Goal: Task Accomplishment & Management: Use online tool/utility

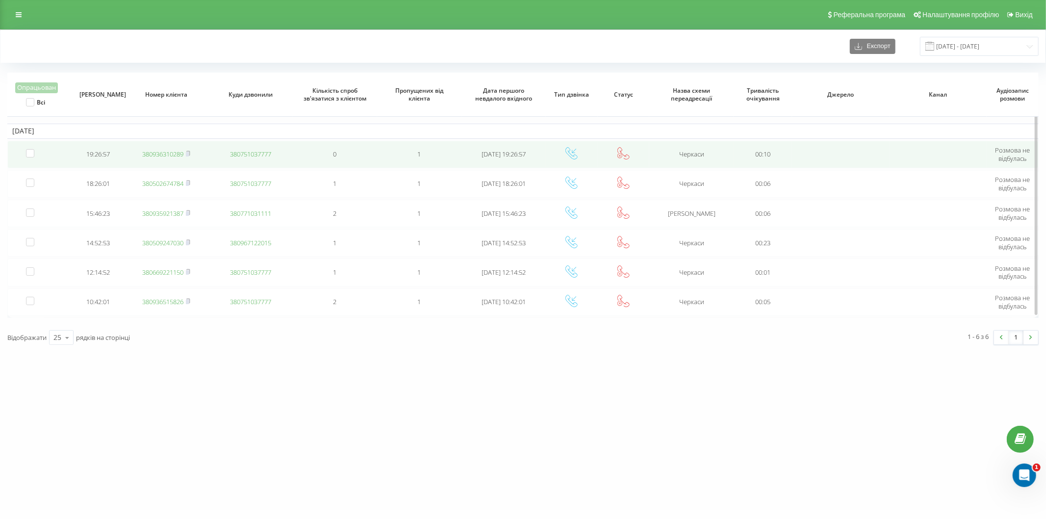
click at [162, 153] on link "380936310289" at bounding box center [162, 154] width 41 height 9
click at [187, 152] on rect at bounding box center [187, 154] width 3 height 4
click at [140, 157] on td "380936310289" at bounding box center [166, 154] width 84 height 27
click at [148, 153] on link "380936310289" at bounding box center [162, 154] width 41 height 9
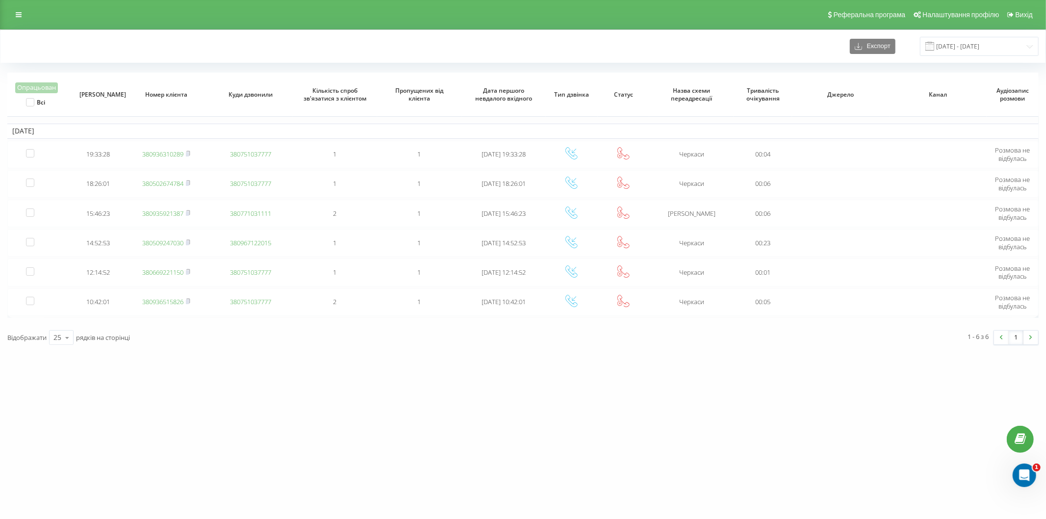
click at [177, 422] on div "vashlikar.ck.ua Проекти vashlikar.ck.ua Дашборд Центр звернень Журнал дзвінків …" at bounding box center [523, 259] width 1046 height 519
